Goal: Task Accomplishment & Management: Manage account settings

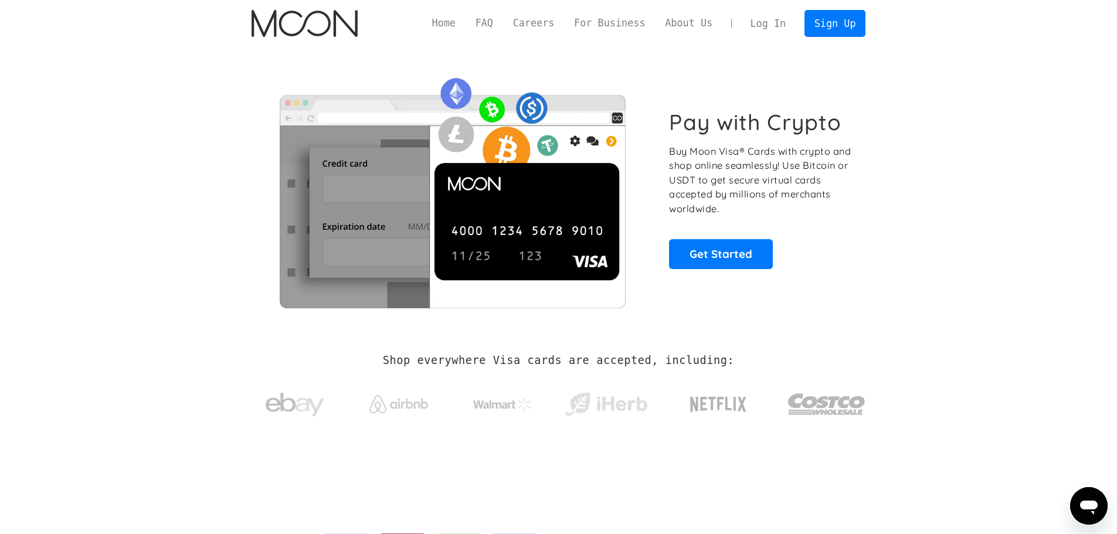
click at [776, 19] on link "Log In" at bounding box center [767, 24] width 55 height 26
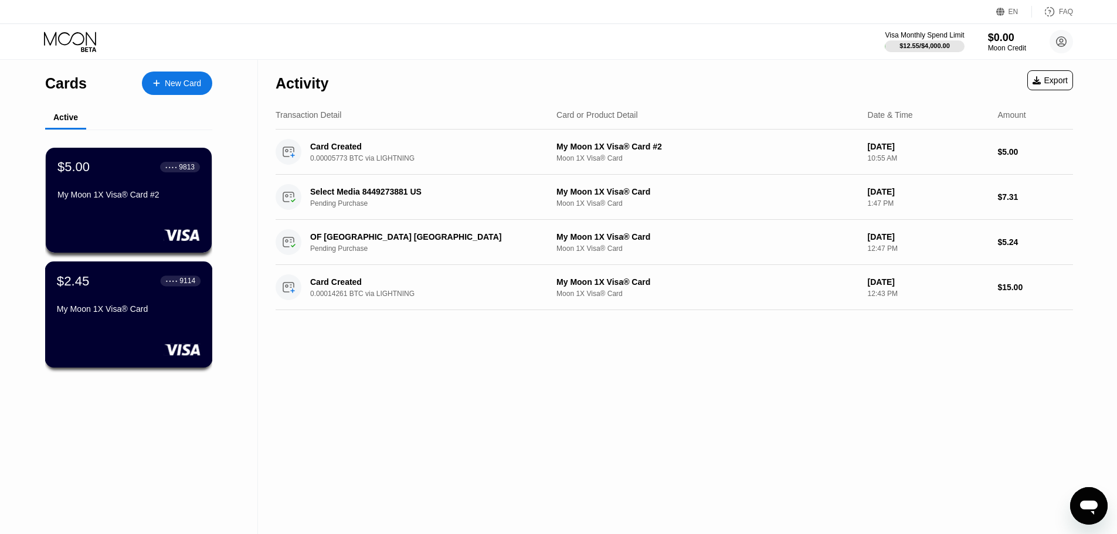
click at [149, 311] on div "My Moon 1X Visa® Card" at bounding box center [129, 308] width 144 height 9
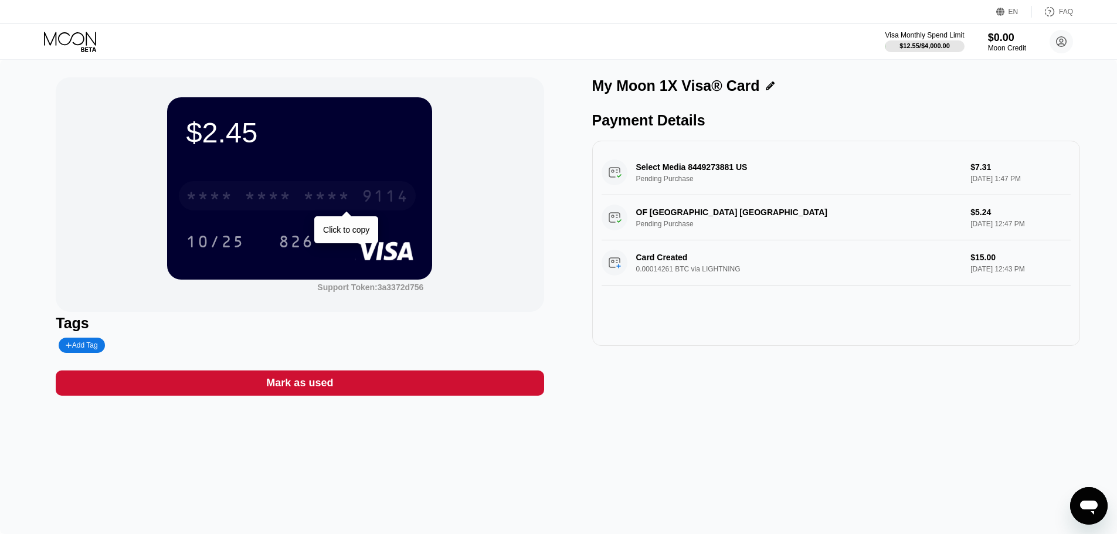
click at [287, 197] on div "* * * *" at bounding box center [267, 197] width 47 height 19
